Goal: Task Accomplishment & Management: Manage account settings

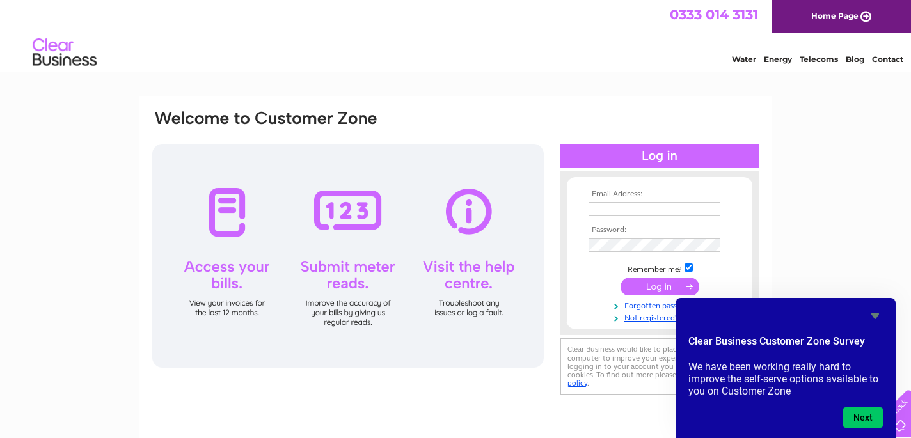
click at [646, 207] on input "text" at bounding box center [654, 209] width 132 height 14
type input "[EMAIL_ADDRESS][DOMAIN_NAME]"
click at [656, 290] on input "submit" at bounding box center [659, 288] width 79 height 18
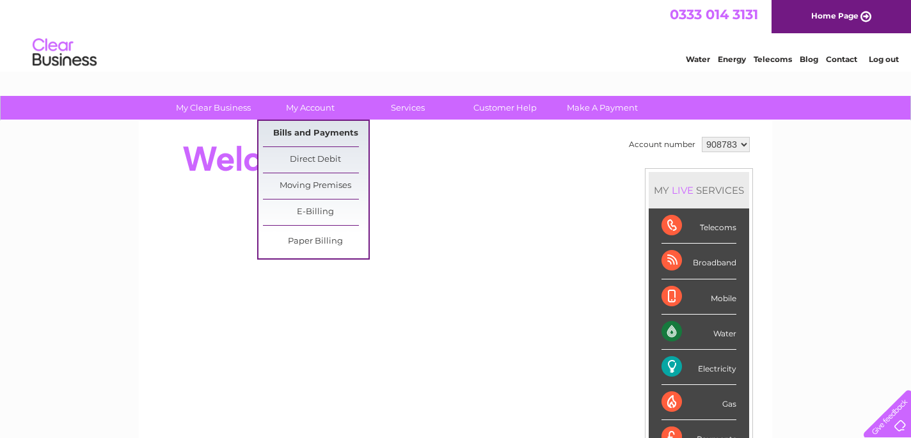
click at [308, 129] on link "Bills and Payments" at bounding box center [316, 134] width 106 height 26
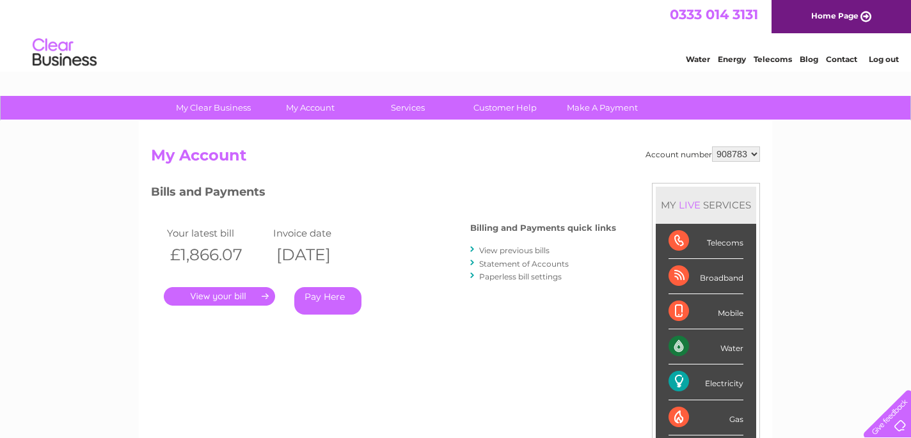
click at [499, 263] on link "Statement of Accounts" at bounding box center [524, 264] width 90 height 10
